Goal: Information Seeking & Learning: Find specific fact

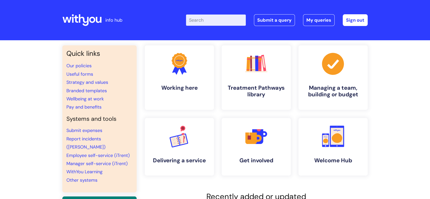
click at [206, 20] on input "Enter your search term here..." at bounding box center [216, 20] width 60 height 11
type input "holiday"
click button "Search" at bounding box center [0, 0] width 0 height 0
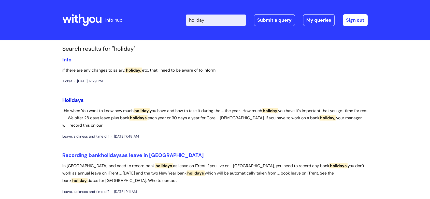
click at [78, 99] on span "Holidays" at bounding box center [72, 100] width 21 height 7
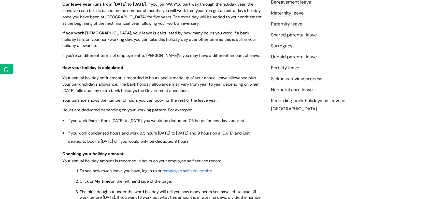
scroll to position [198, 0]
